Goal: Task Accomplishment & Management: Manage account settings

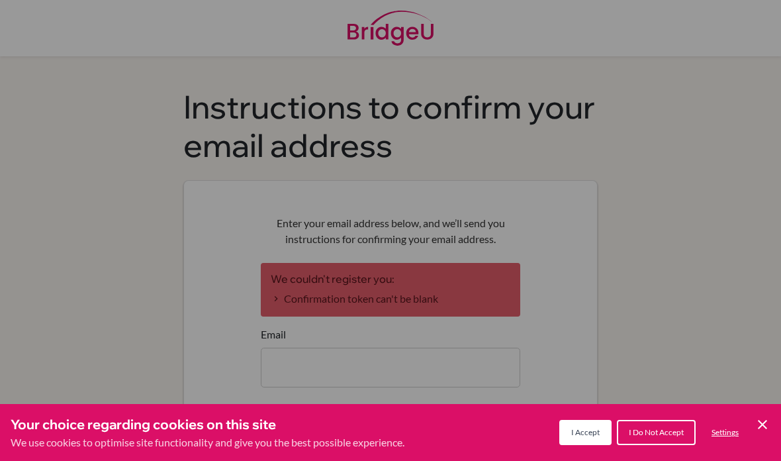
click at [642, 190] on div "Cookie Preferences" at bounding box center [390, 230] width 781 height 461
click at [757, 420] on icon "Cookie Control Close Icon" at bounding box center [763, 424] width 16 height 16
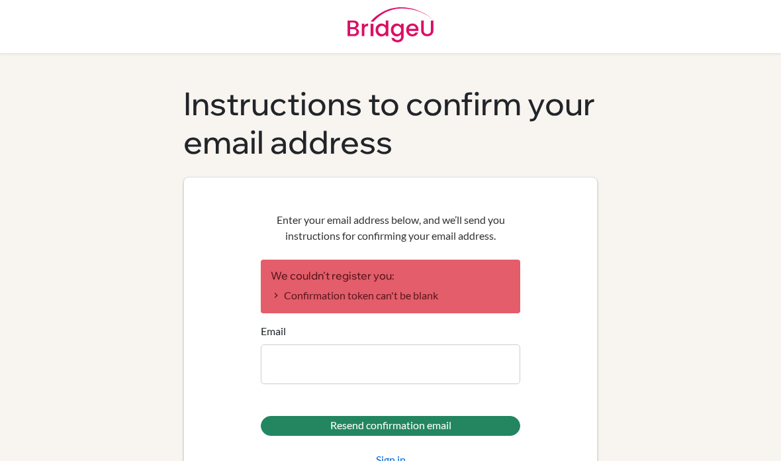
scroll to position [2, 0]
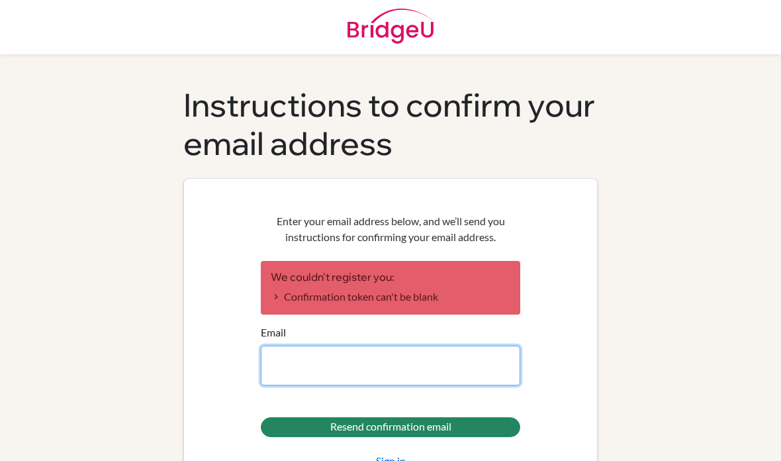
click at [395, 363] on input "Email" at bounding box center [391, 366] width 260 height 40
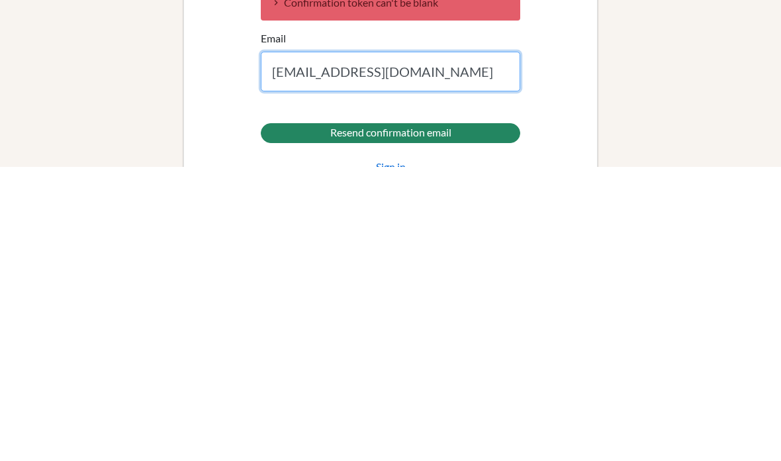
type input "[EMAIL_ADDRESS][DOMAIN_NAME]"
click at [391, 417] on input "Resend confirmation email" at bounding box center [391, 427] width 260 height 20
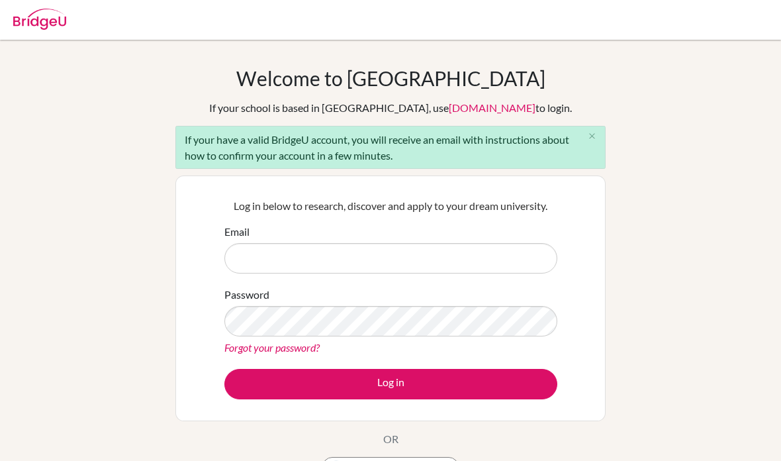
click at [395, 272] on input "Email" at bounding box center [390, 258] width 333 height 30
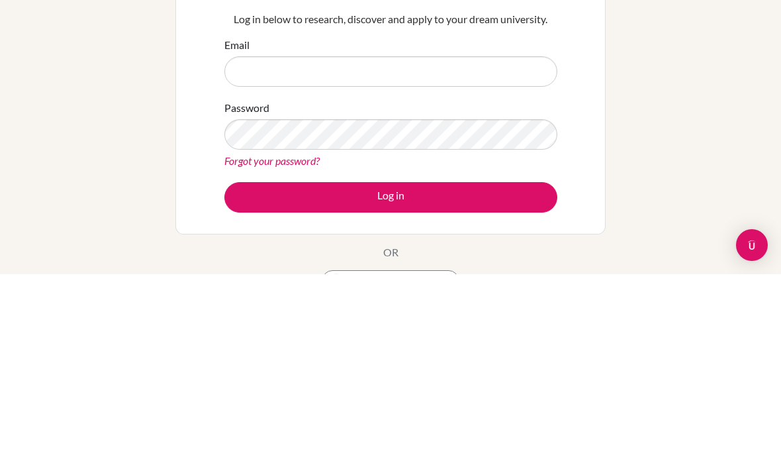
type input "tolay.baghdadi@gmail.com"
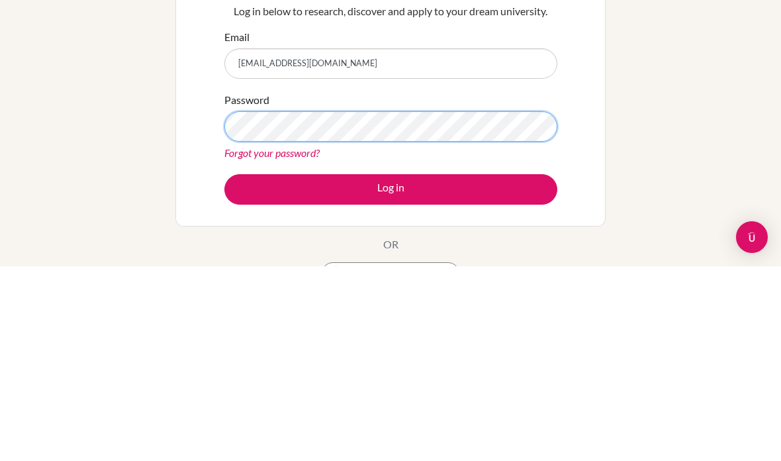
click at [391, 369] on button "Log in" at bounding box center [390, 384] width 333 height 30
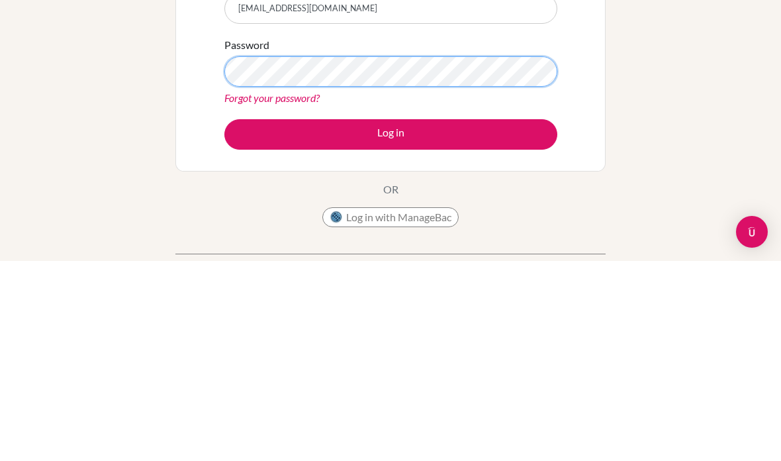
click at [391, 319] on button "Log in" at bounding box center [390, 334] width 333 height 30
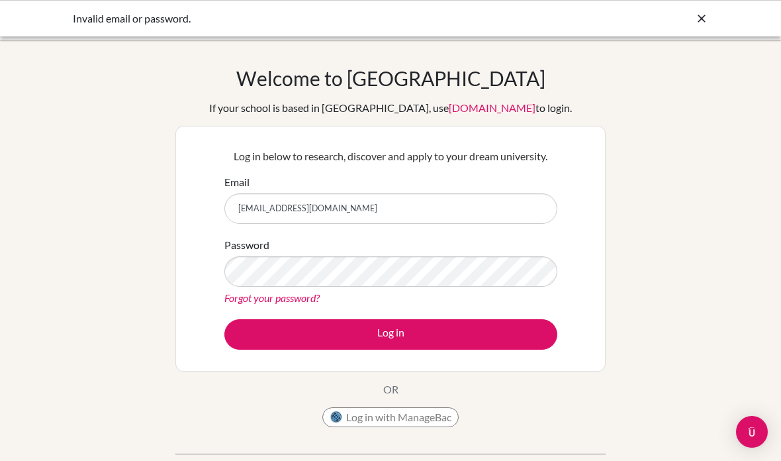
click at [301, 303] on link "Forgot your password?" at bounding box center [271, 297] width 95 height 13
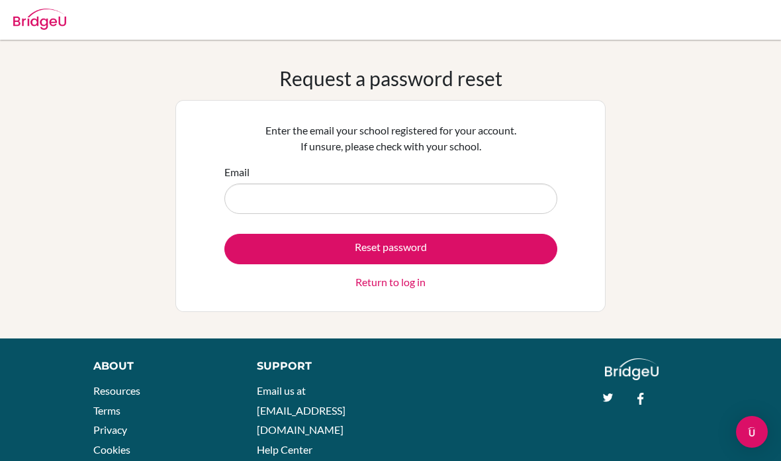
click at [427, 244] on button "Reset password" at bounding box center [390, 249] width 333 height 30
